Goal: Task Accomplishment & Management: Manage account settings

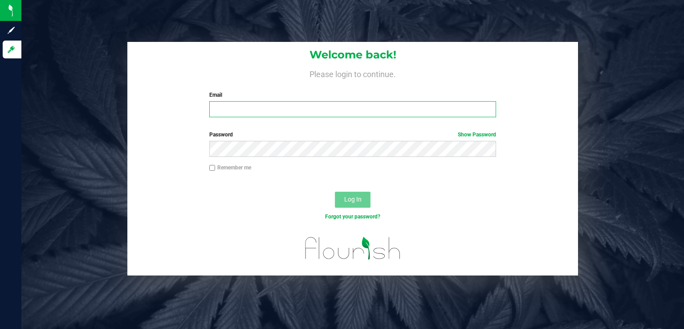
type input "[EMAIL_ADDRESS][DOMAIN_NAME]"
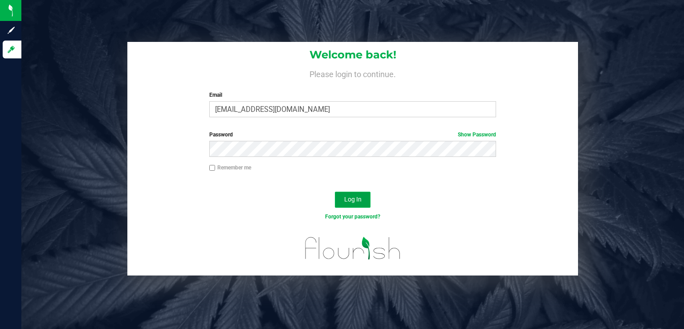
click at [353, 198] on span "Log In" at bounding box center [352, 198] width 17 height 7
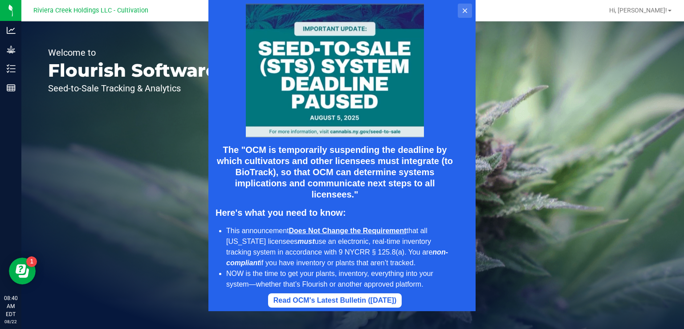
click at [465, 12] on icon at bounding box center [464, 10] width 7 height 7
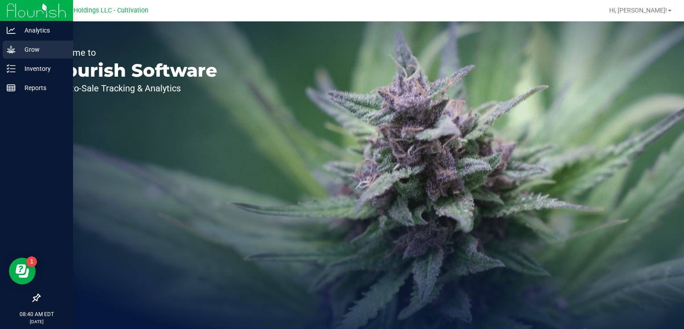
click at [32, 48] on p "Grow" at bounding box center [42, 49] width 53 height 11
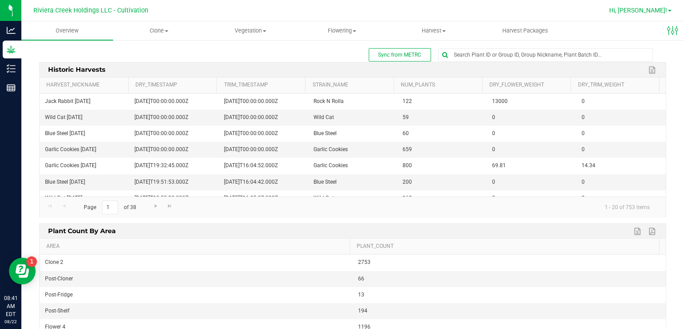
click at [668, 10] on span at bounding box center [670, 11] width 4 height 2
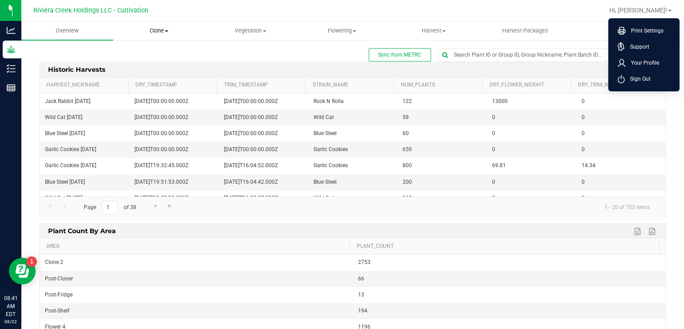
click at [150, 27] on span "Clone" at bounding box center [159, 31] width 91 height 8
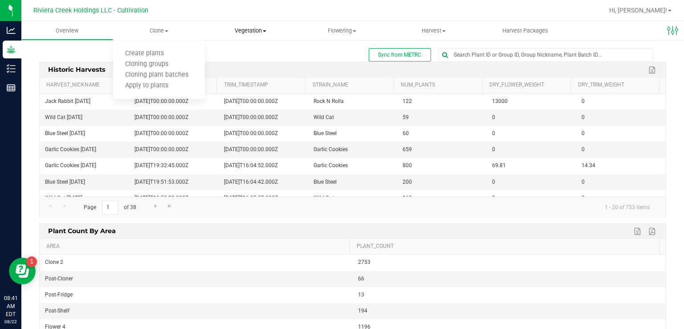
click at [255, 32] on span "Vegetation" at bounding box center [250, 31] width 91 height 8
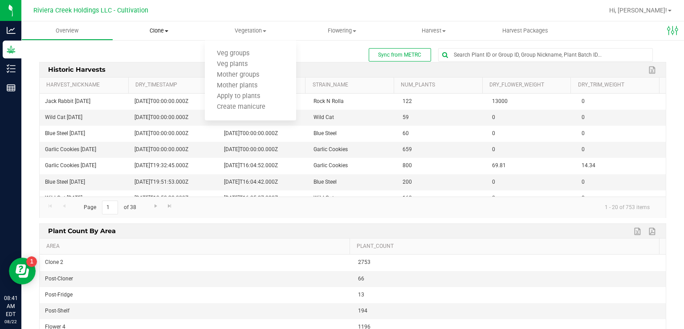
click at [156, 28] on span "Clone" at bounding box center [159, 31] width 91 height 8
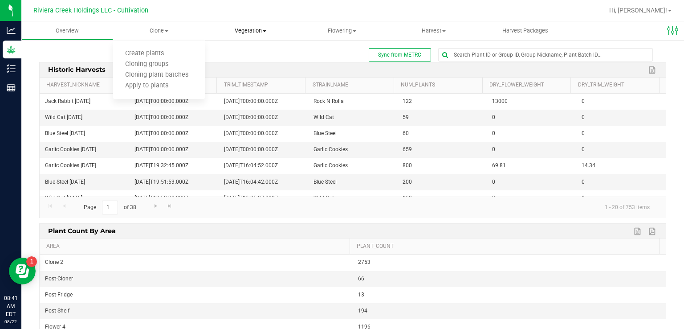
click at [246, 32] on span "Vegetation" at bounding box center [250, 31] width 91 height 8
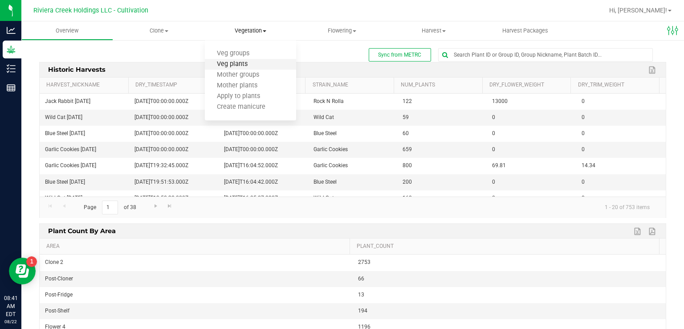
click at [244, 66] on span "Veg plants" at bounding box center [232, 65] width 55 height 8
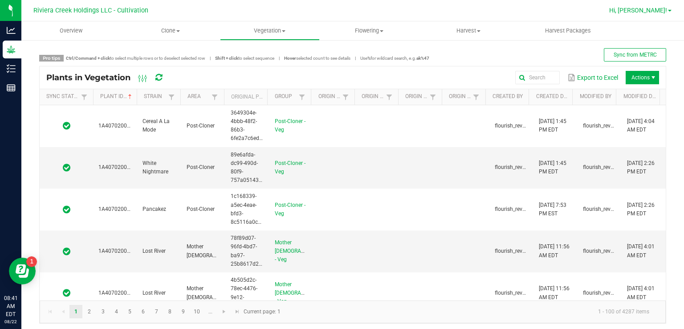
click at [670, 10] on span at bounding box center [670, 11] width 4 height 2
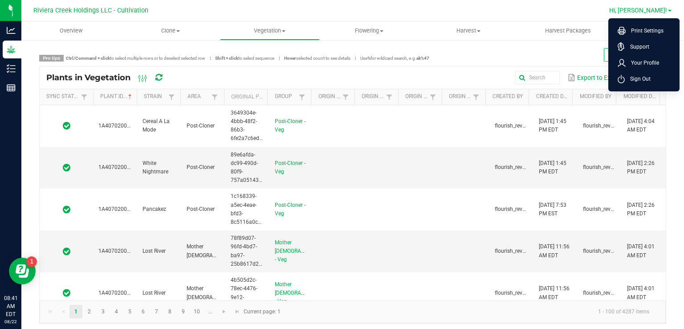
click at [670, 11] on span at bounding box center [670, 11] width 4 height 2
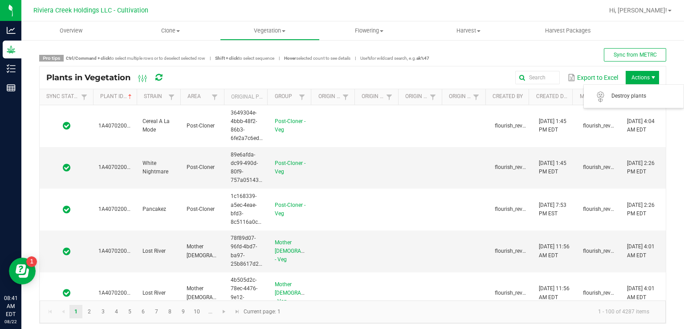
click at [649, 76] on span "Actions" at bounding box center [652, 77] width 7 height 7
